Goal: Task Accomplishment & Management: Manage account settings

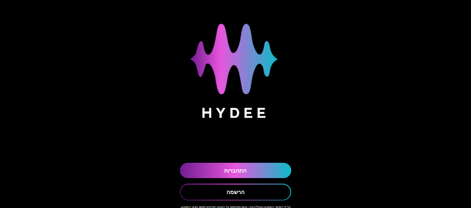
scroll to position [43, 0]
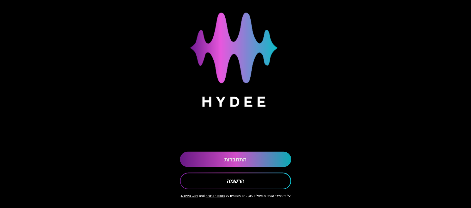
click at [240, 151] on link "התחברות" at bounding box center [235, 158] width 111 height 15
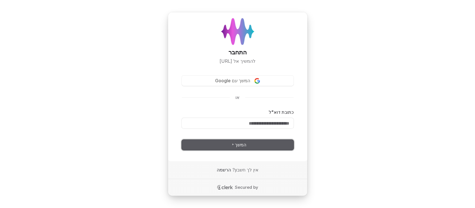
click at [255, 146] on button "המשך" at bounding box center [238, 144] width 112 height 11
